Goal: Transaction & Acquisition: Subscribe to service/newsletter

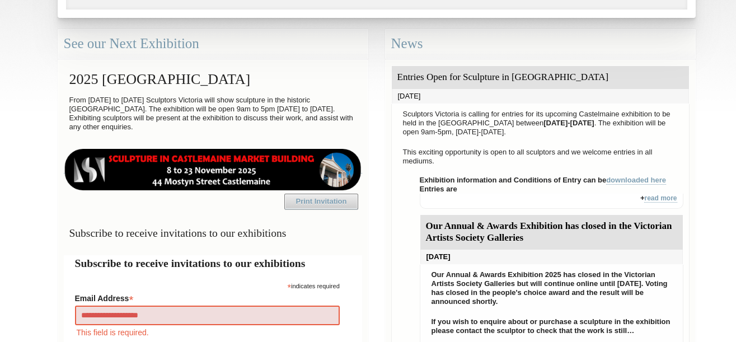
type input "**********"
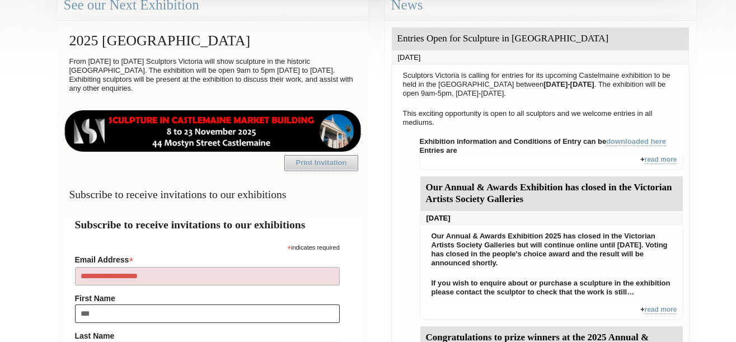
type input "****"
type input "**********"
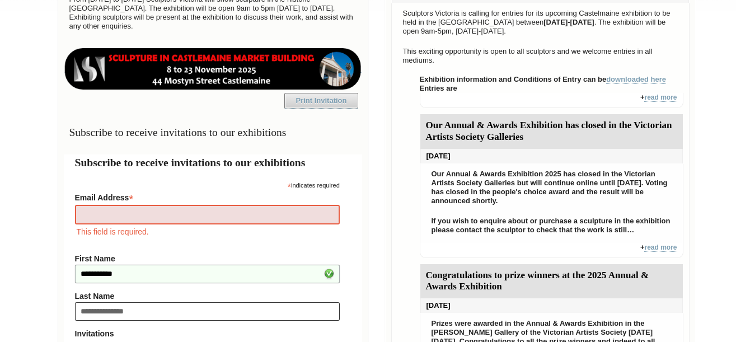
type input "**********"
